Goal: Communication & Community: Participate in discussion

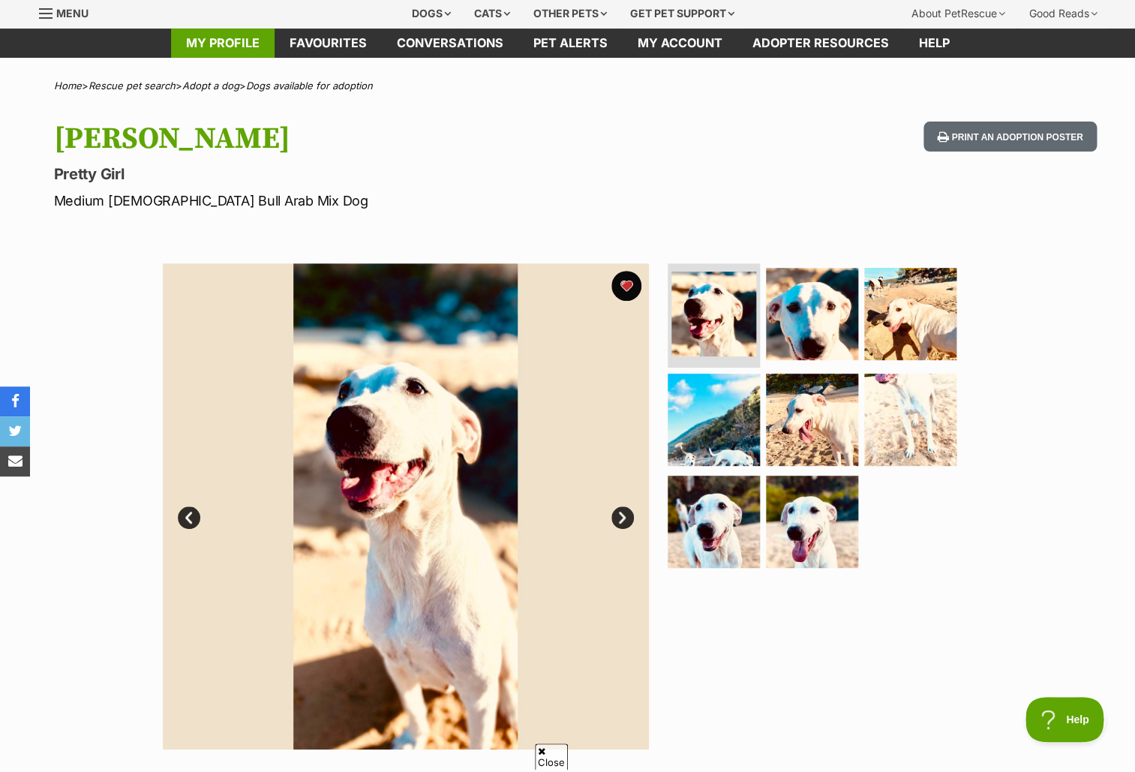
click at [242, 38] on link "My profile" at bounding box center [223, 43] width 104 height 29
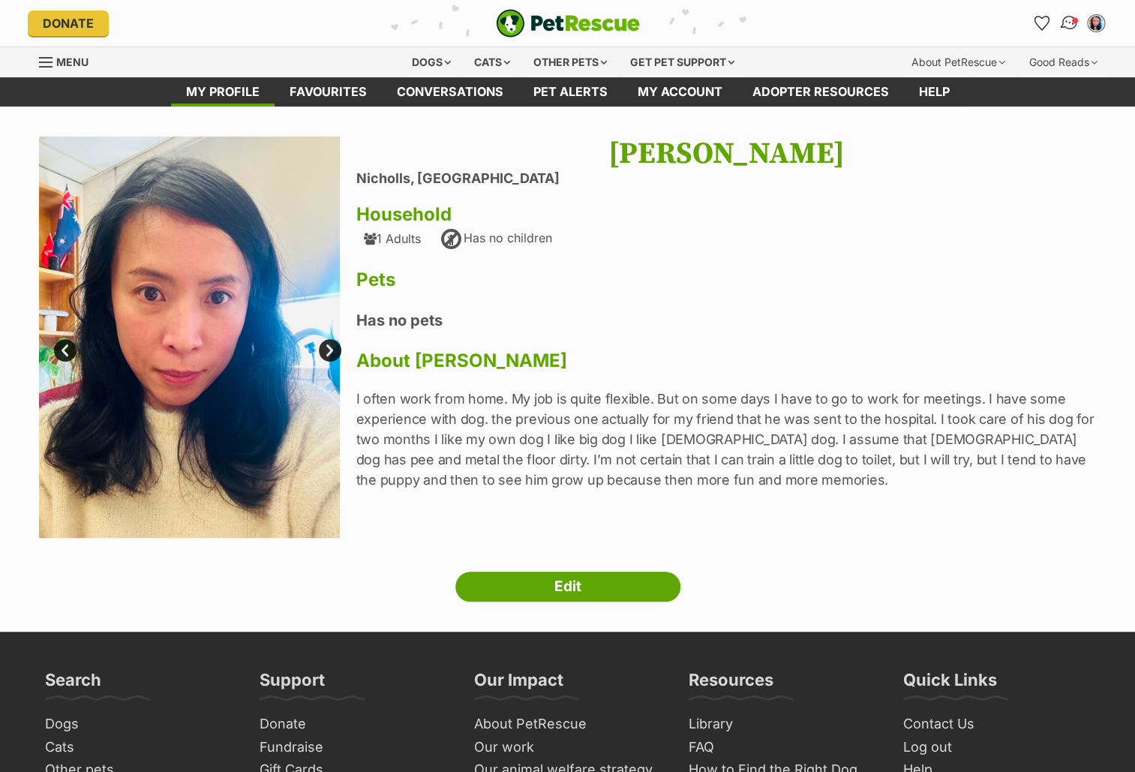
click at [1071, 19] on img "Conversations" at bounding box center [1068, 24] width 20 height 20
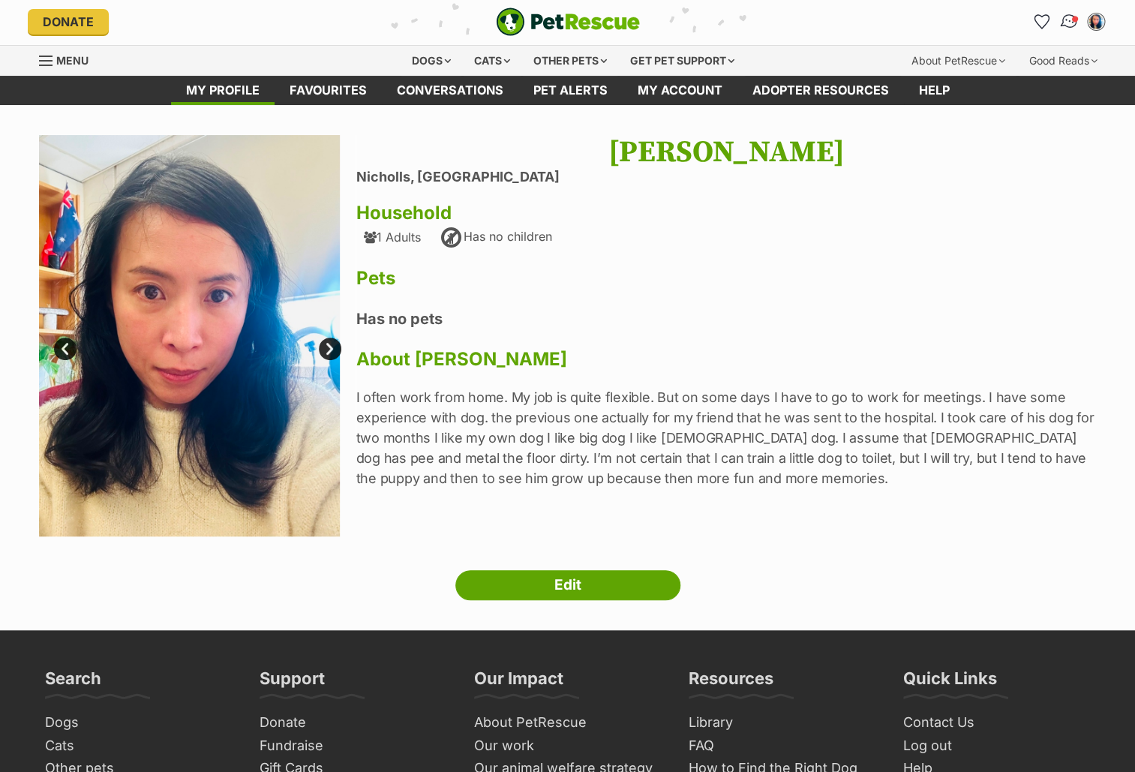
scroll to position [4, 0]
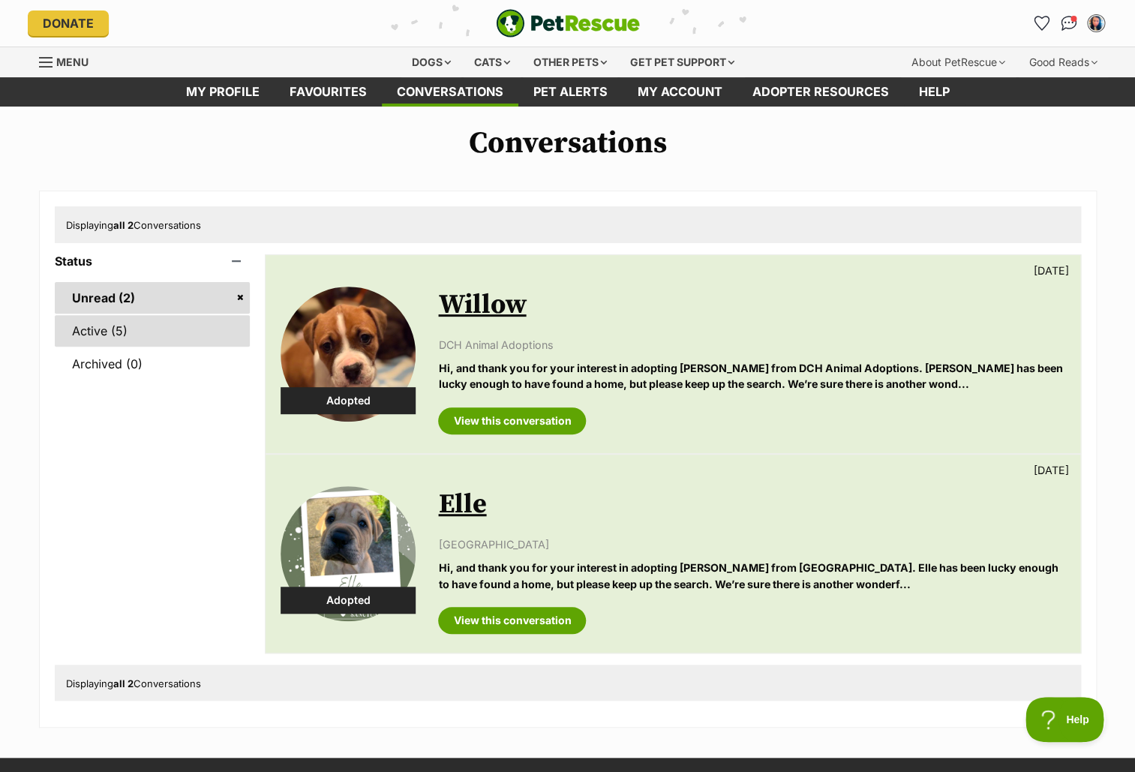
click at [107, 326] on link "Active (5)" at bounding box center [153, 331] width 196 height 32
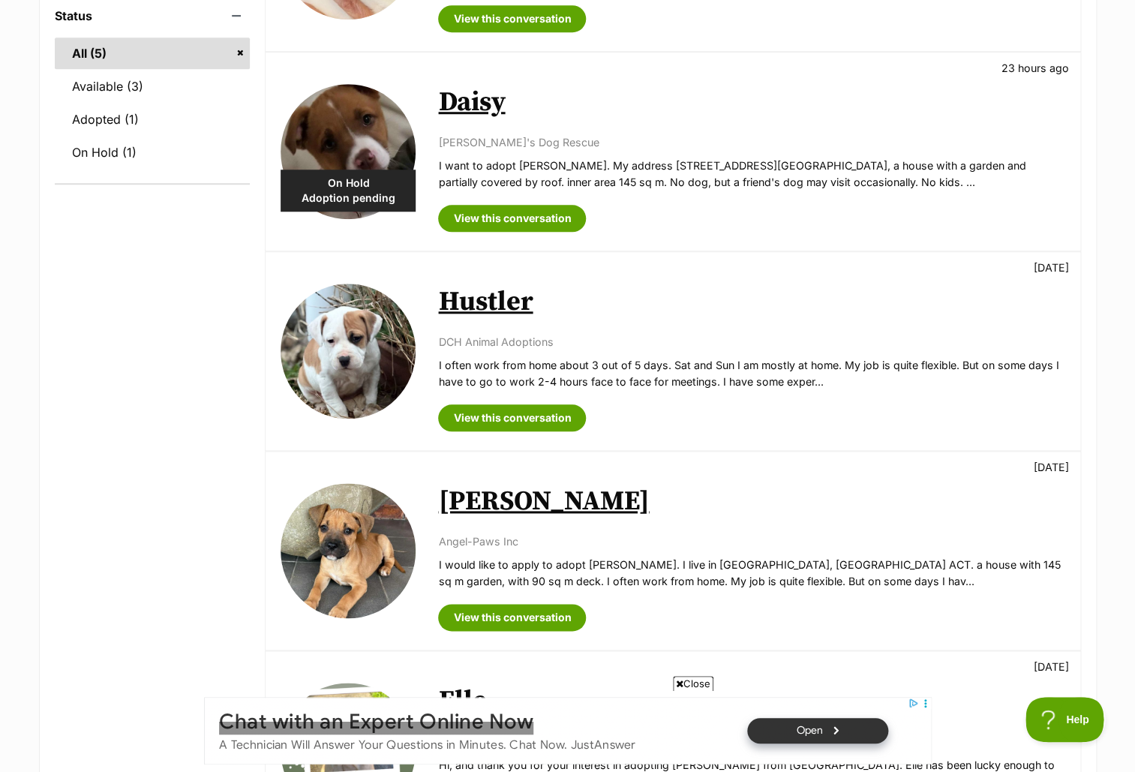
scroll to position [415, 0]
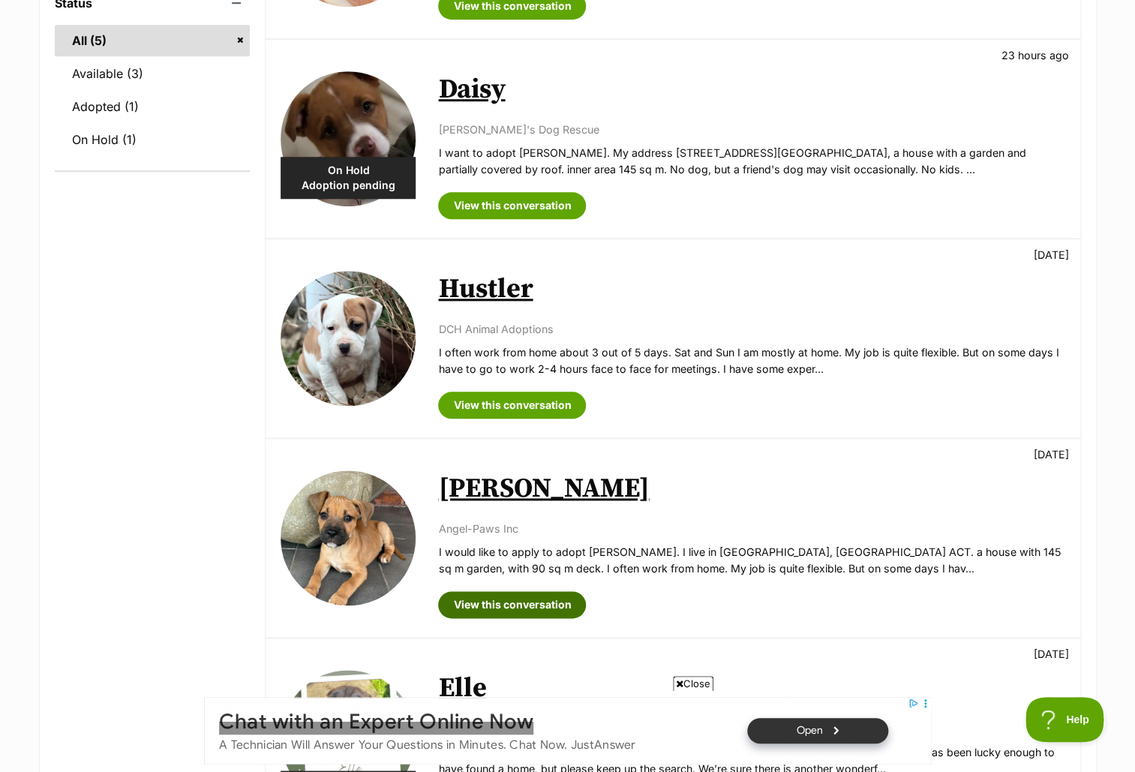
click at [529, 605] on link "View this conversation" at bounding box center [512, 604] width 148 height 27
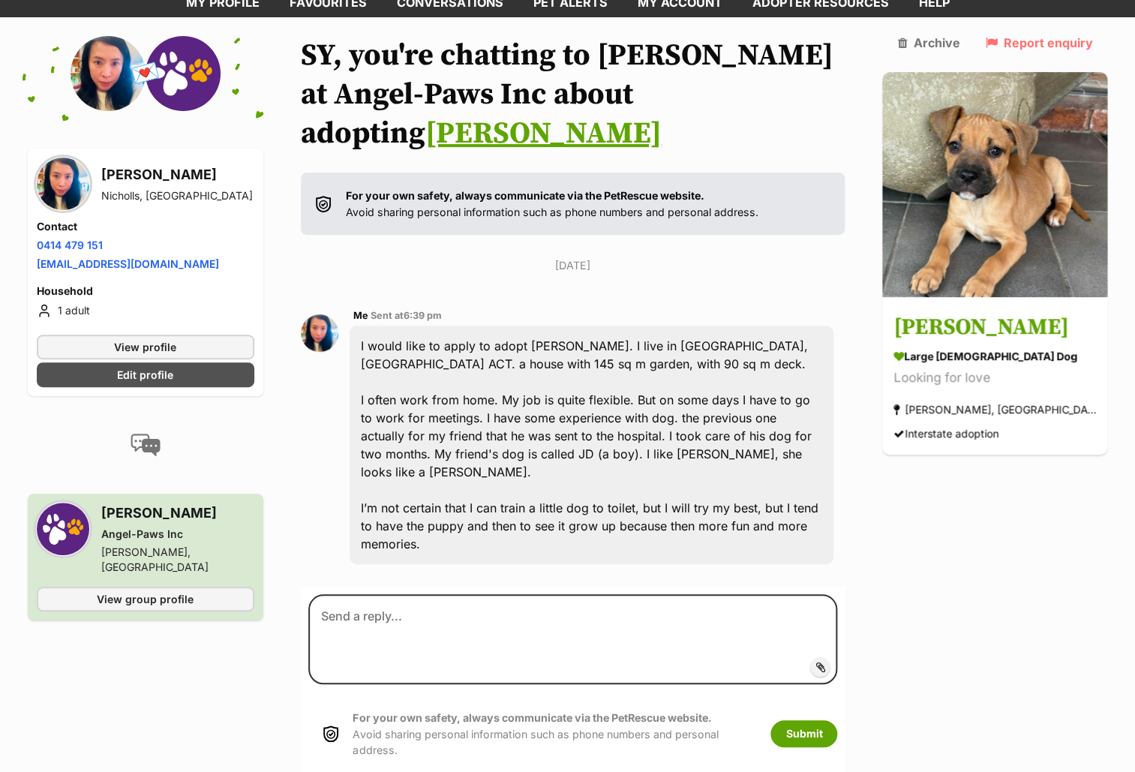
scroll to position [91, 0]
